Goal: Find specific page/section: Find specific page/section

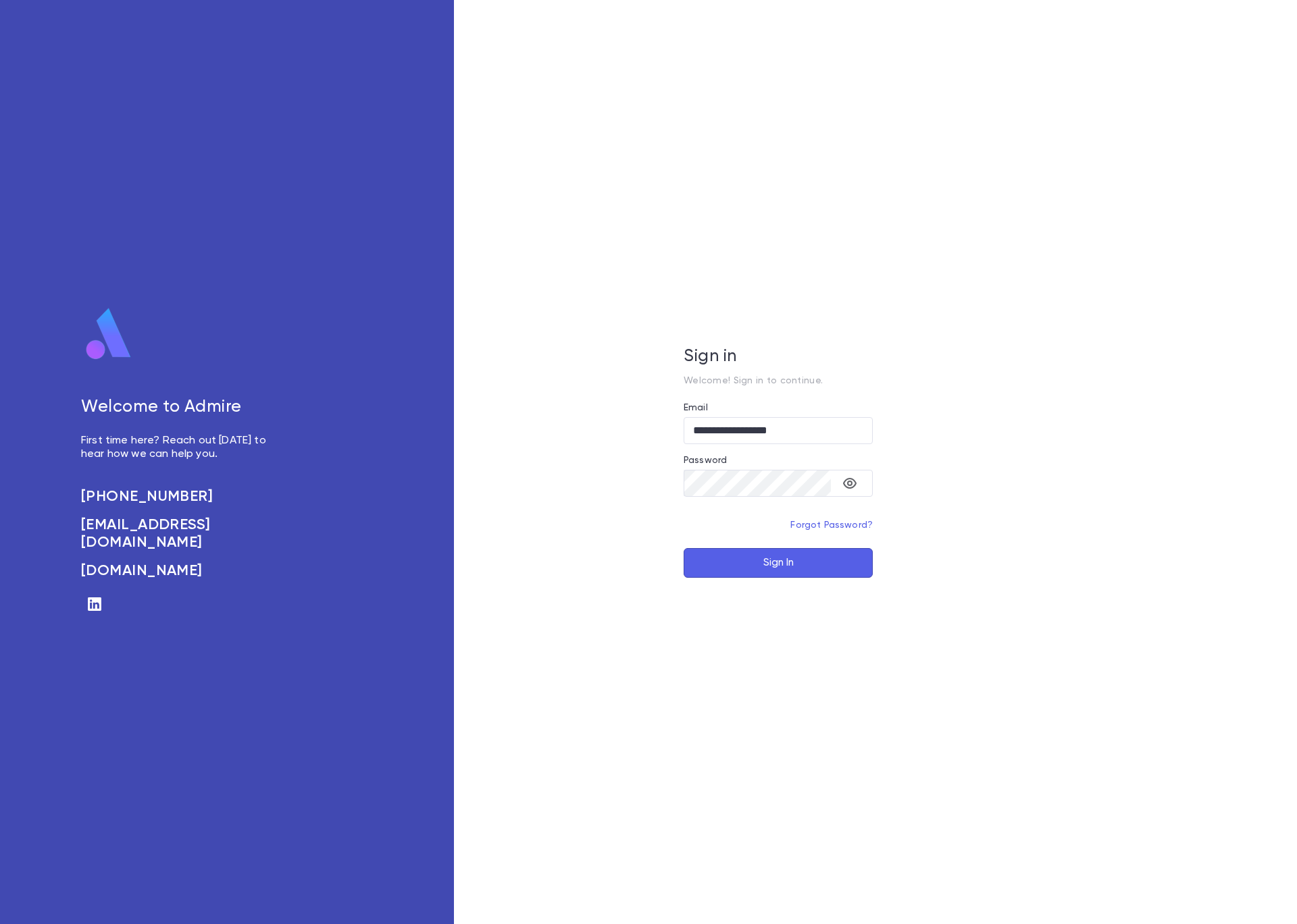
click at [736, 567] on button "Sign In" at bounding box center [778, 562] width 189 height 30
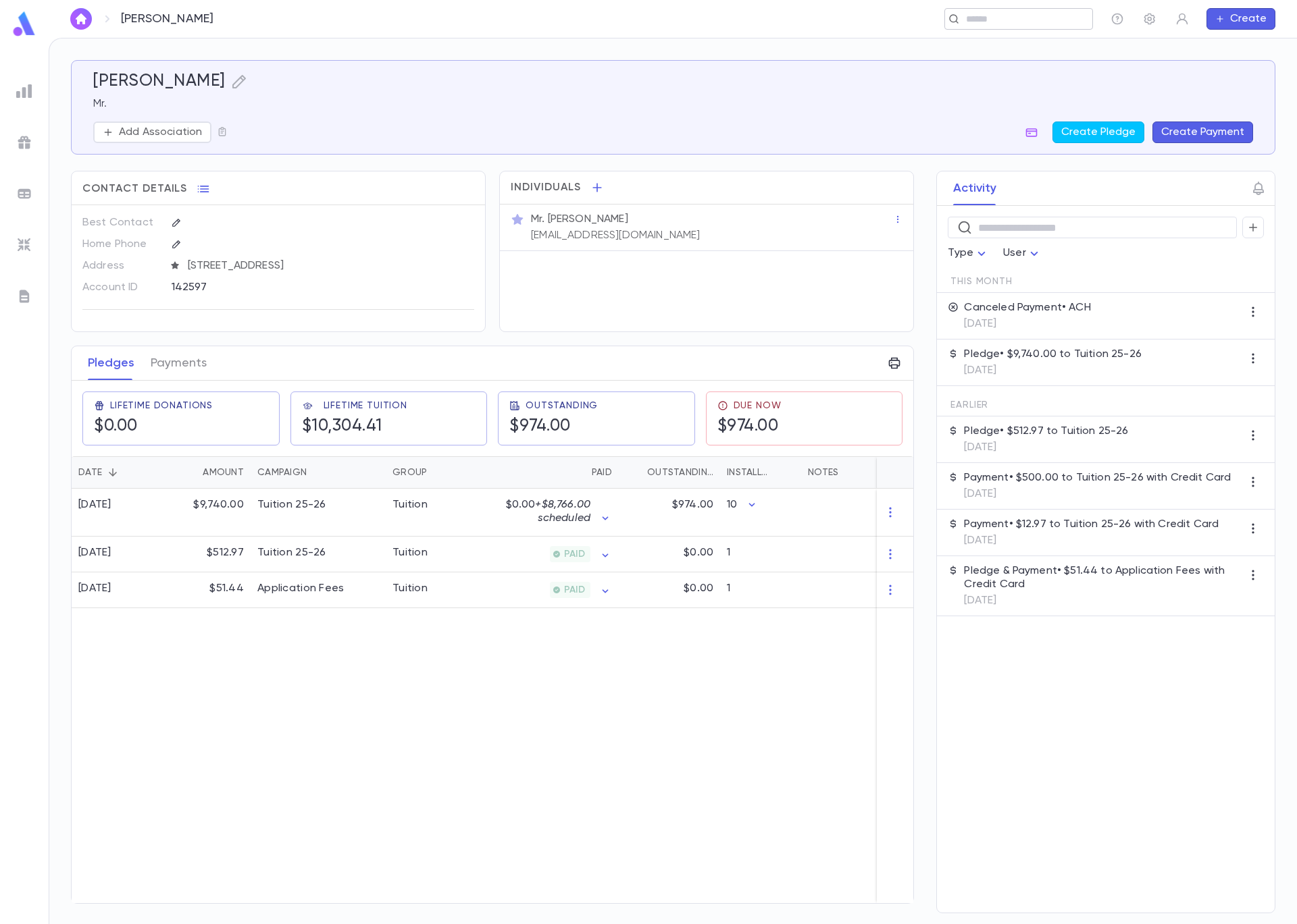
click at [1018, 21] on input "text" at bounding box center [1024, 19] width 125 height 13
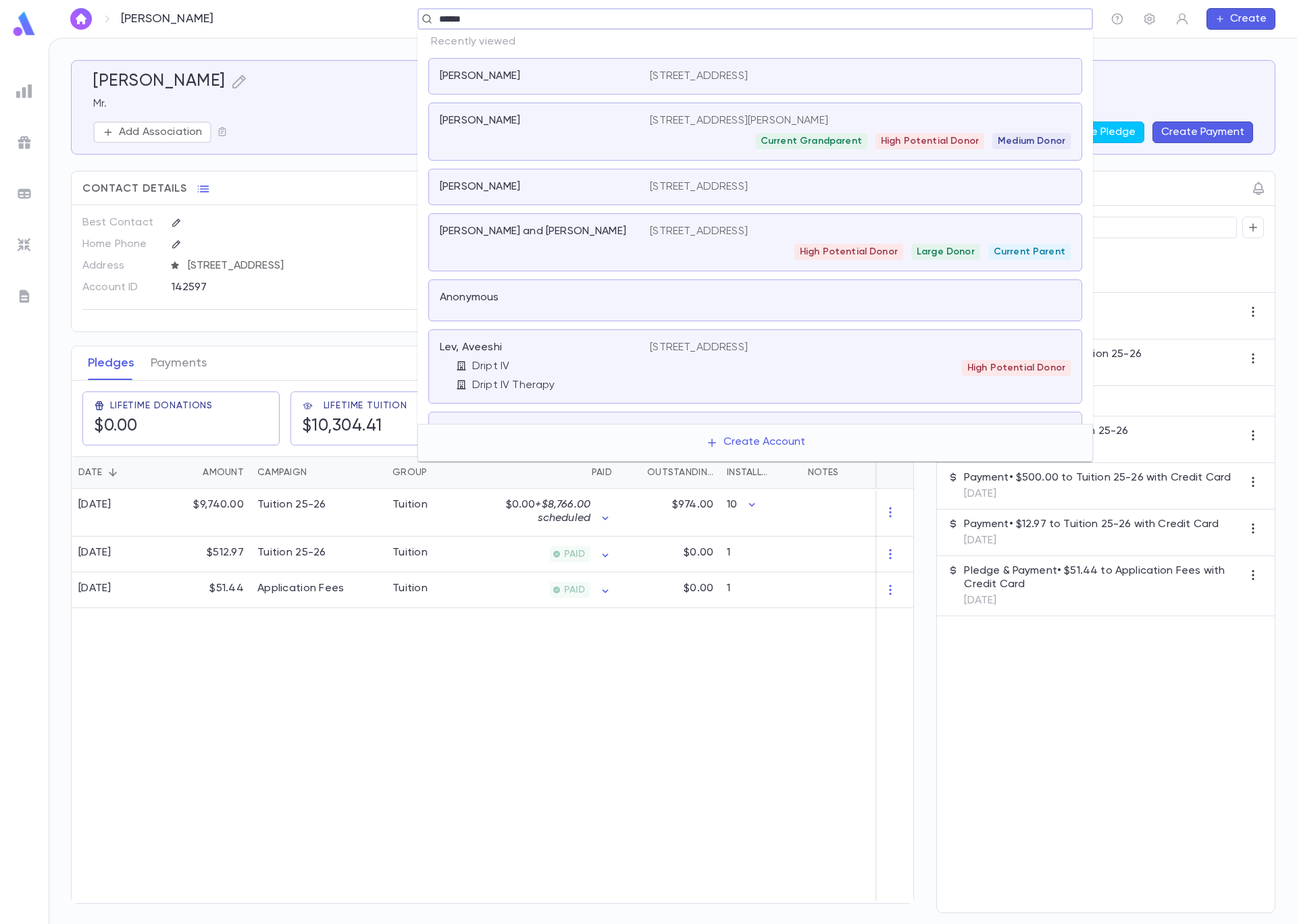
type input "*******"
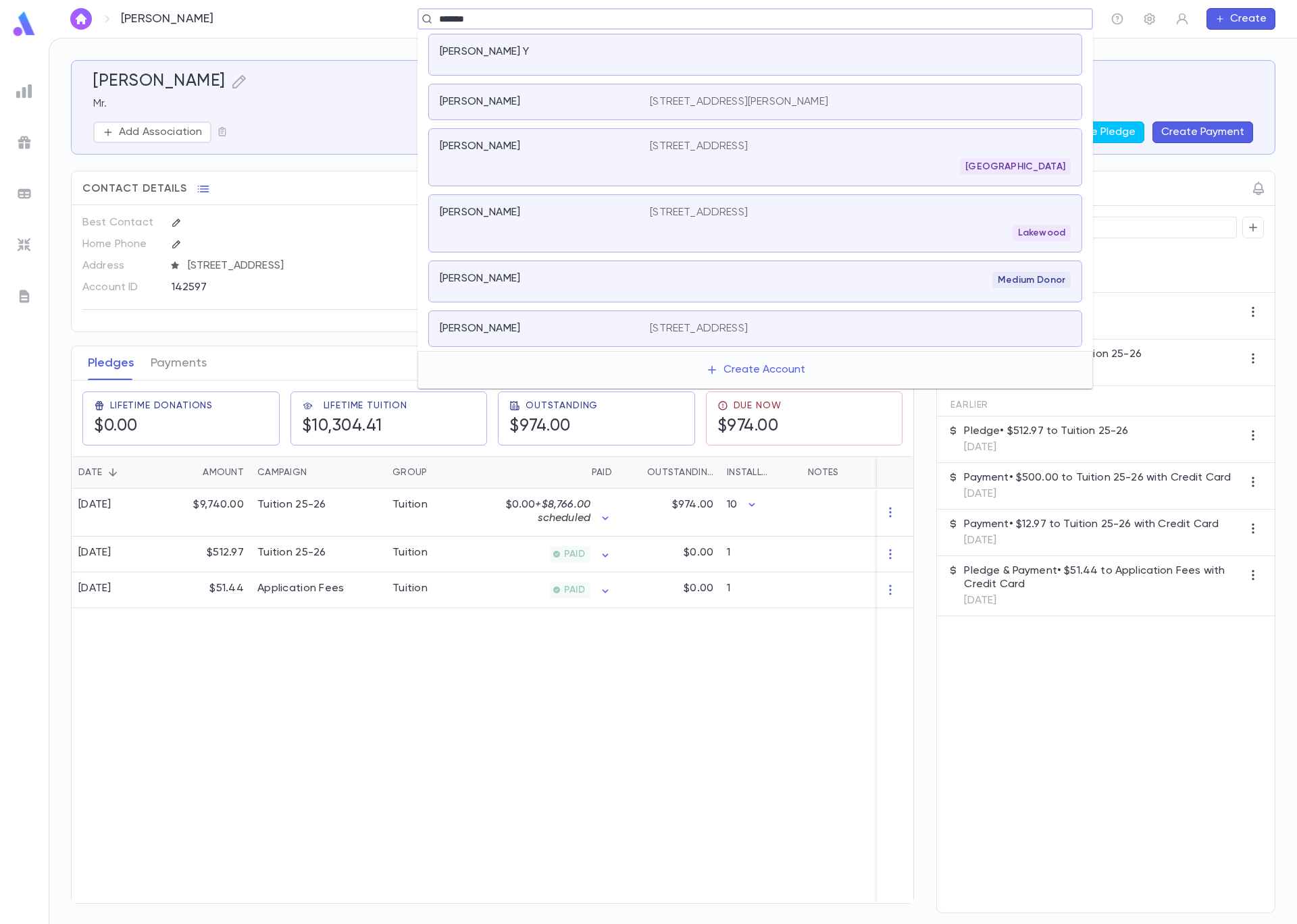
click at [715, 106] on p "[STREET_ADDRESS][PERSON_NAME]" at bounding box center [739, 102] width 179 height 14
